Goal: Check status

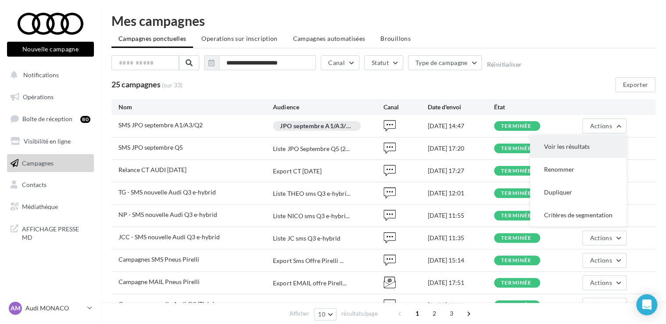
click at [567, 147] on button "Voir les résultats" at bounding box center [578, 146] width 97 height 23
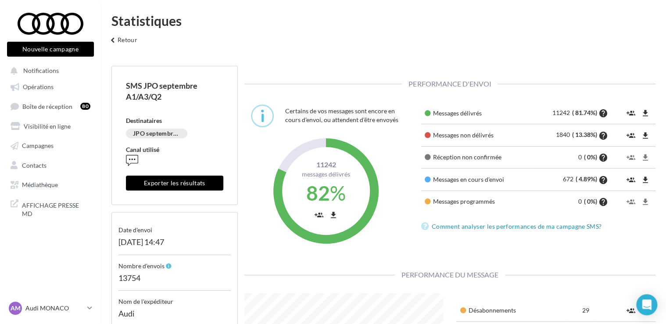
scroll to position [132, 212]
click at [121, 40] on button "keyboard_arrow_left Retour" at bounding box center [122, 43] width 36 height 18
